Goal: Task Accomplishment & Management: Manage account settings

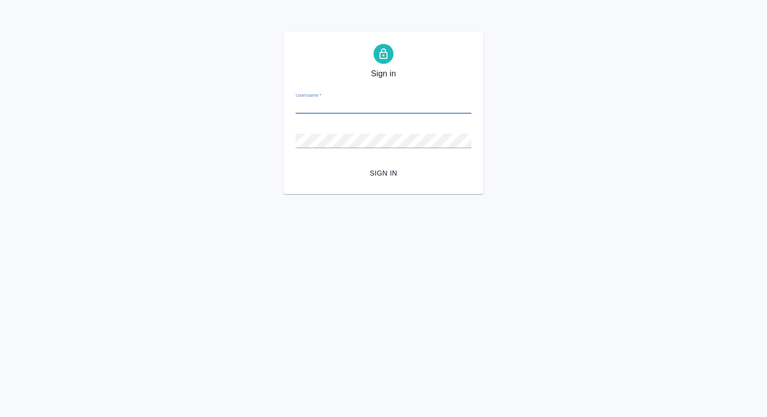
click at [332, 107] on input "Username   *" at bounding box center [384, 107] width 176 height 14
type input "e.dementieva@awatera.com"
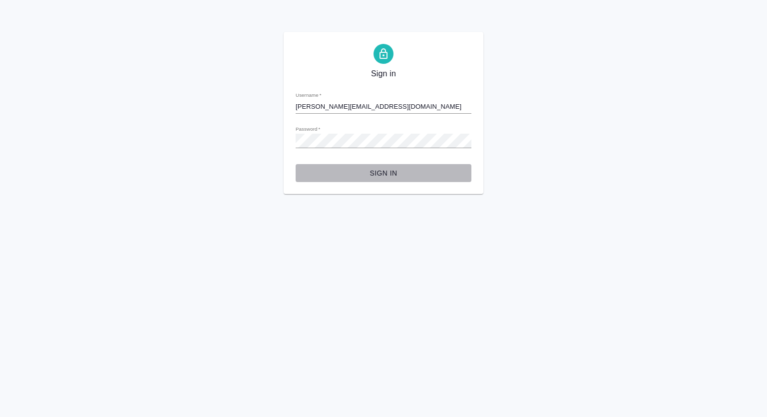
click at [389, 175] on span "Sign in" at bounding box center [384, 173] width 160 height 12
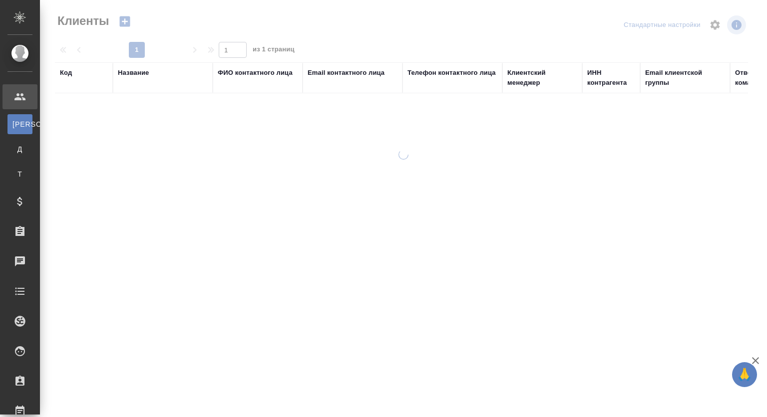
select select "RU"
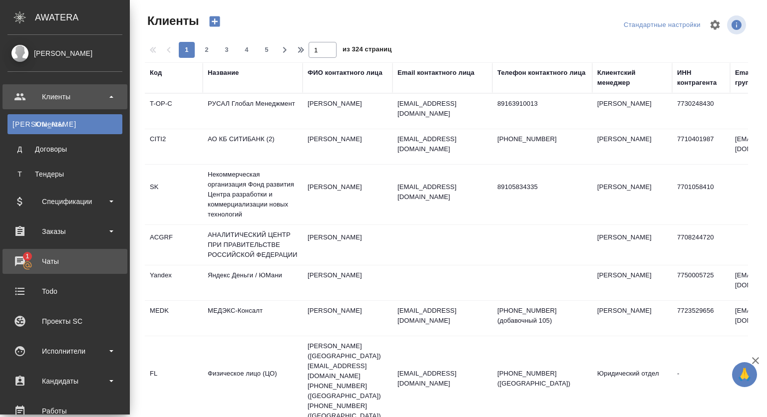
click at [20, 261] on div "Чаты" at bounding box center [64, 261] width 115 height 15
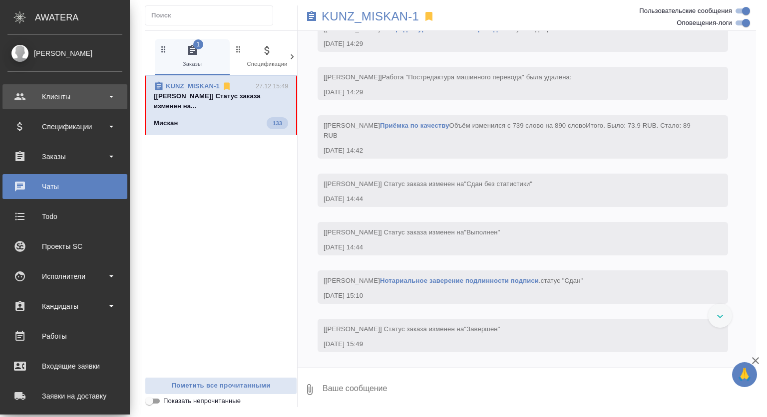
scroll to position [20288, 0]
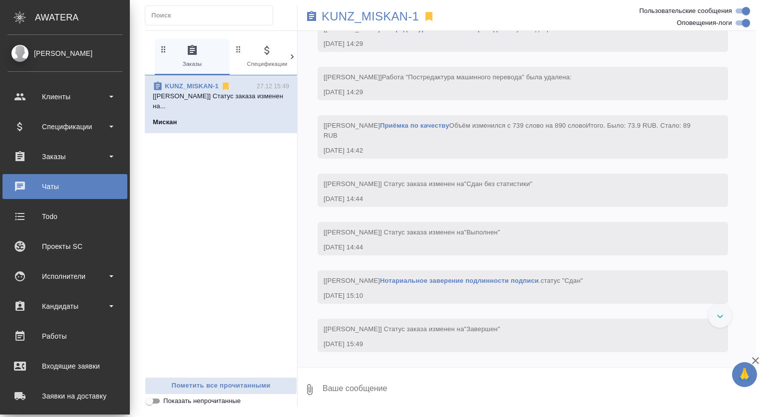
click at [85, 48] on div "[PERSON_NAME]" at bounding box center [64, 53] width 115 height 11
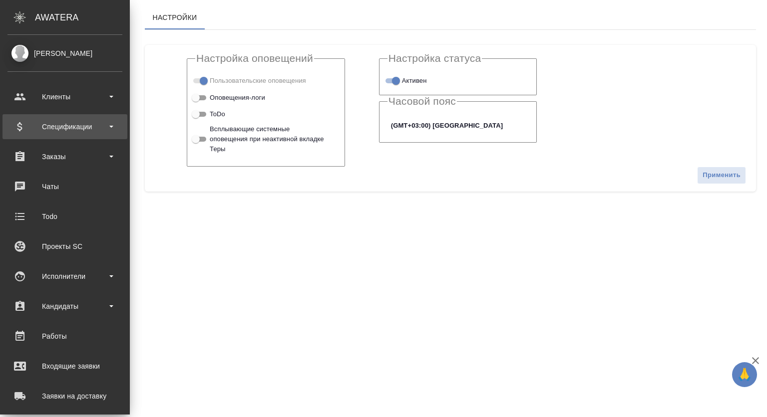
click at [70, 130] on div "Спецификации" at bounding box center [64, 126] width 115 height 15
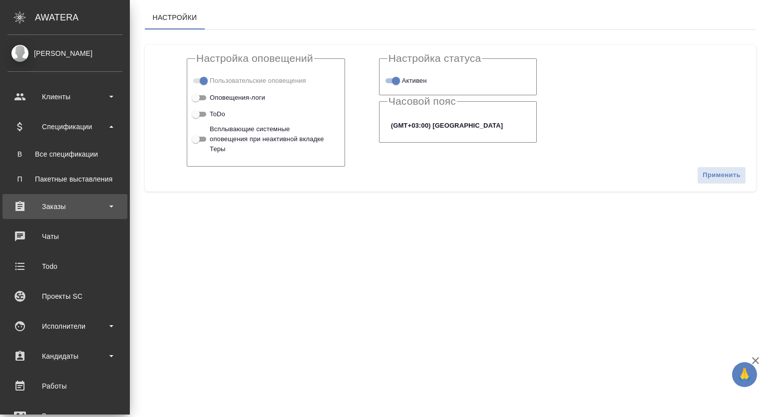
click at [59, 205] on div "Заказы" at bounding box center [64, 206] width 115 height 15
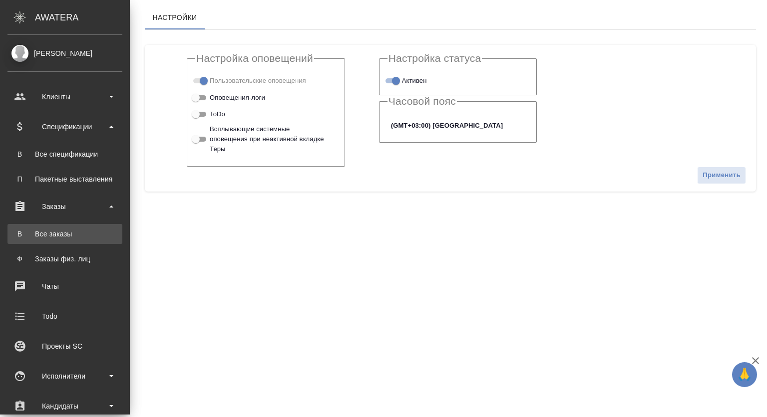
click at [54, 232] on div "Все заказы" at bounding box center [64, 234] width 105 height 10
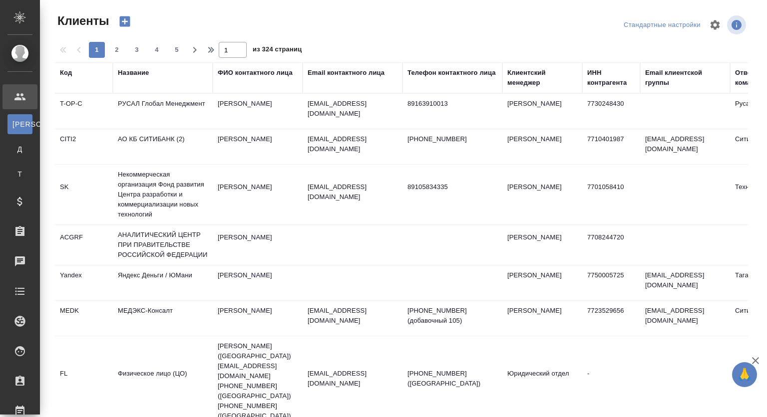
select select "RU"
click at [711, 23] on icon "button" at bounding box center [714, 24] width 9 height 9
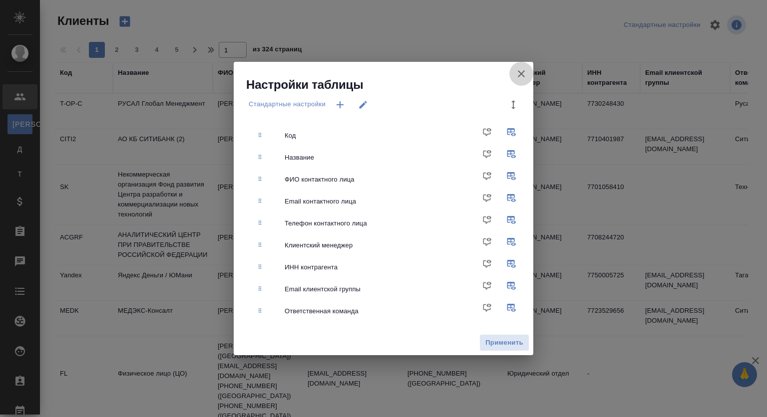
click at [519, 73] on icon "button" at bounding box center [521, 74] width 12 height 12
